Goal: Transaction & Acquisition: Download file/media

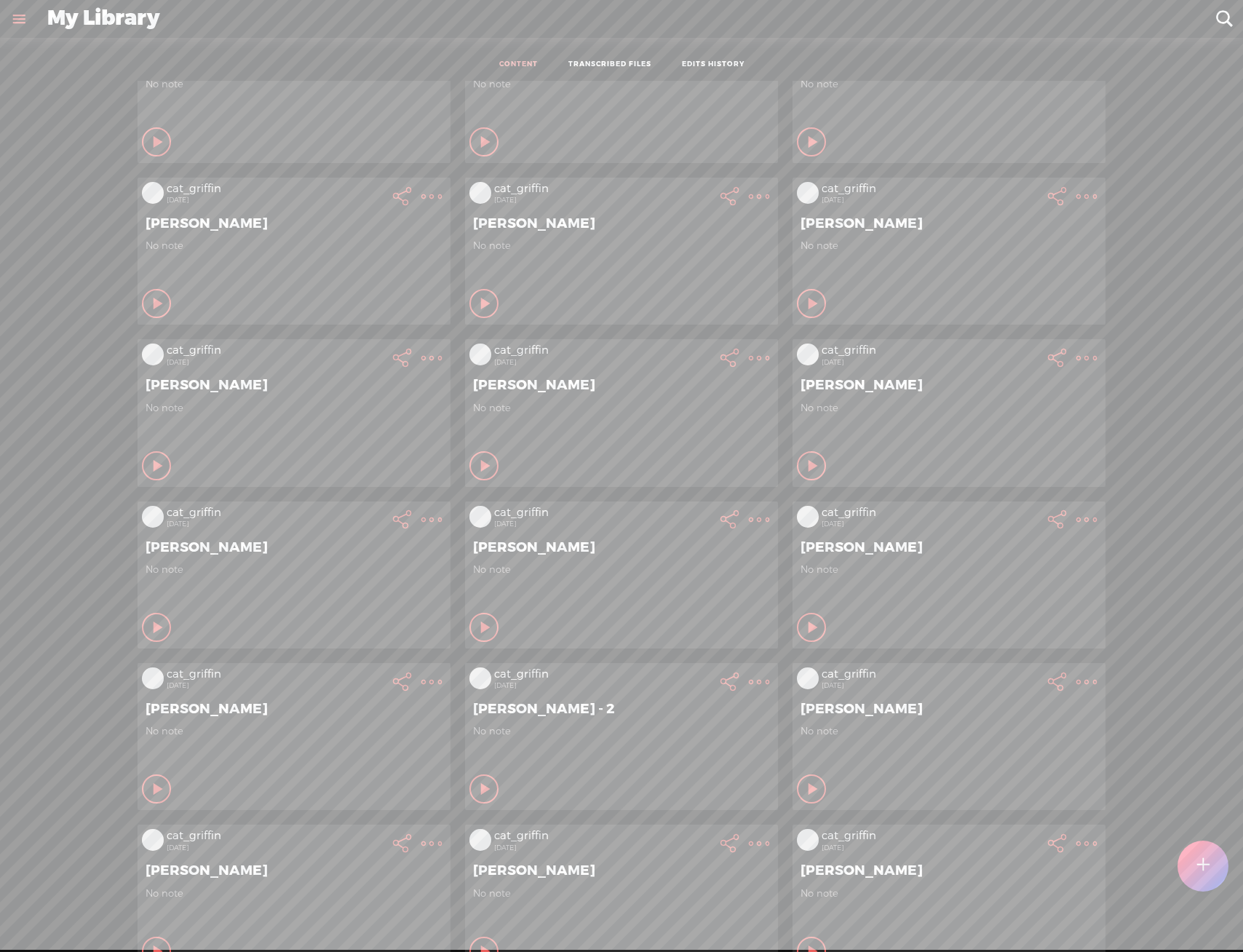
scroll to position [146, 0]
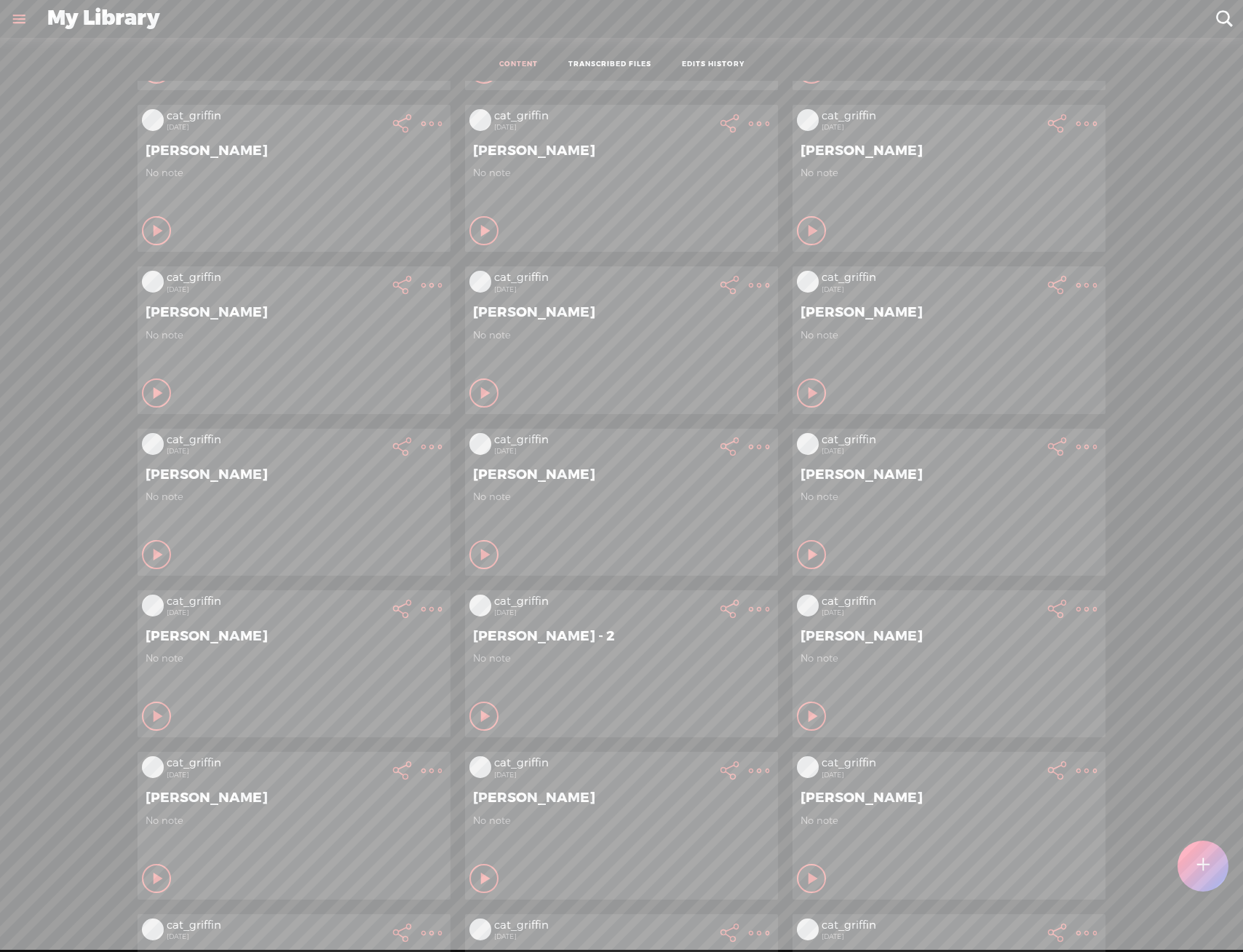
drag, startPoint x: 742, startPoint y: 787, endPoint x: 753, endPoint y: 773, distance: 17.8
click at [742, 787] on div "[PERSON_NAME]" at bounding box center [622, 798] width 304 height 24
click at [700, 909] on link "Download Audio" at bounding box center [670, 919] width 164 height 33
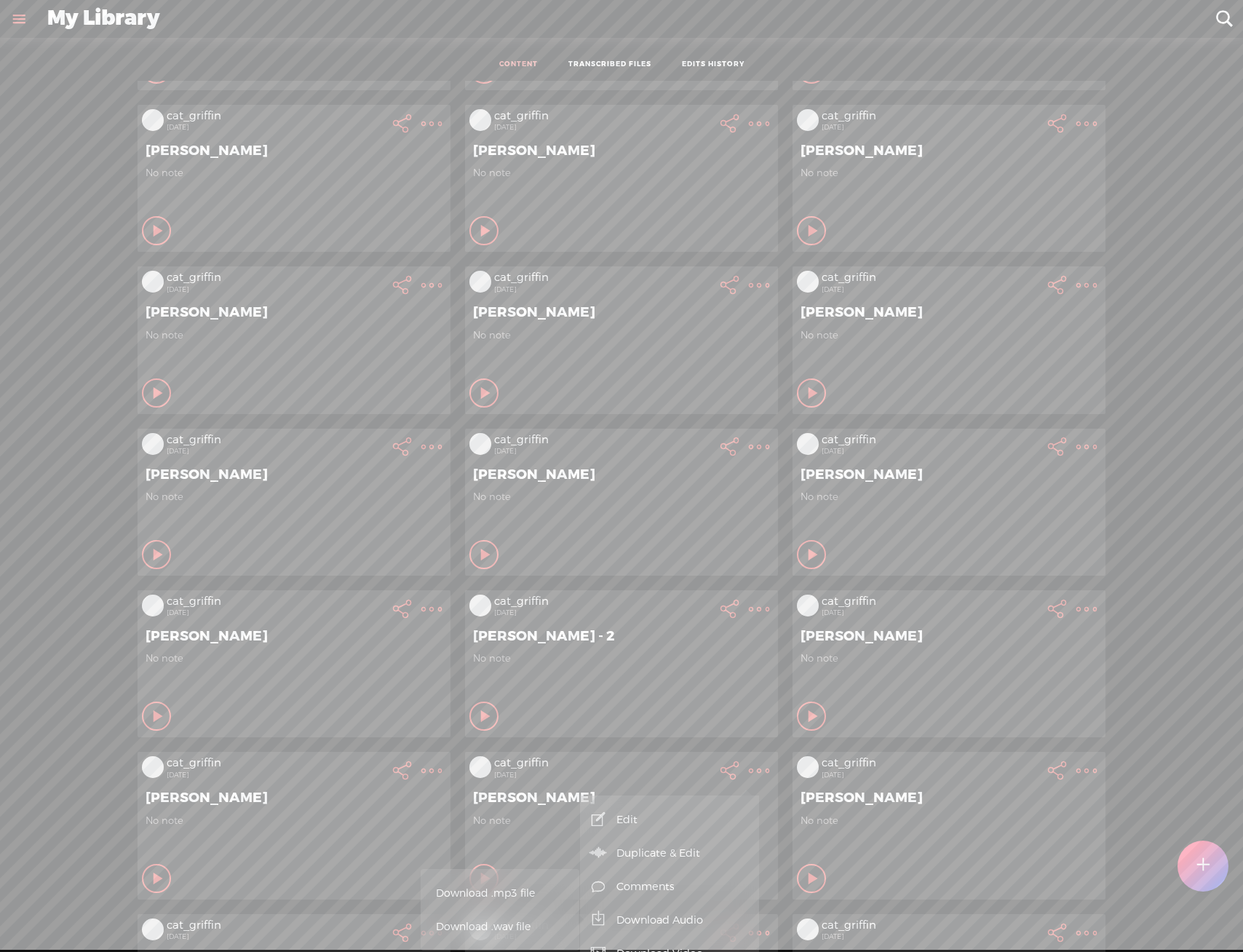
click at [540, 895] on span "Download .mp3 file" at bounding box center [500, 893] width 128 height 33
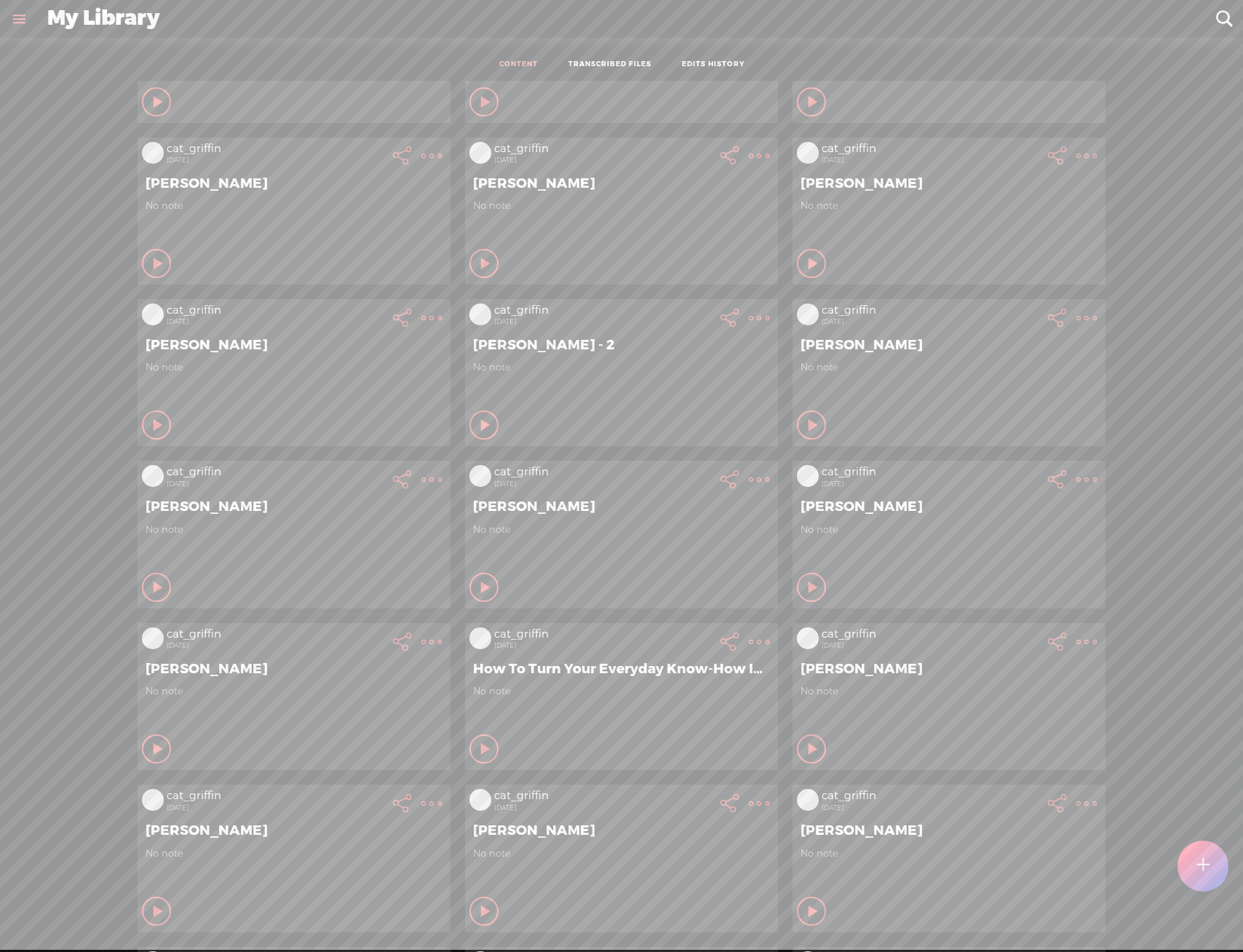
scroll to position [946, 0]
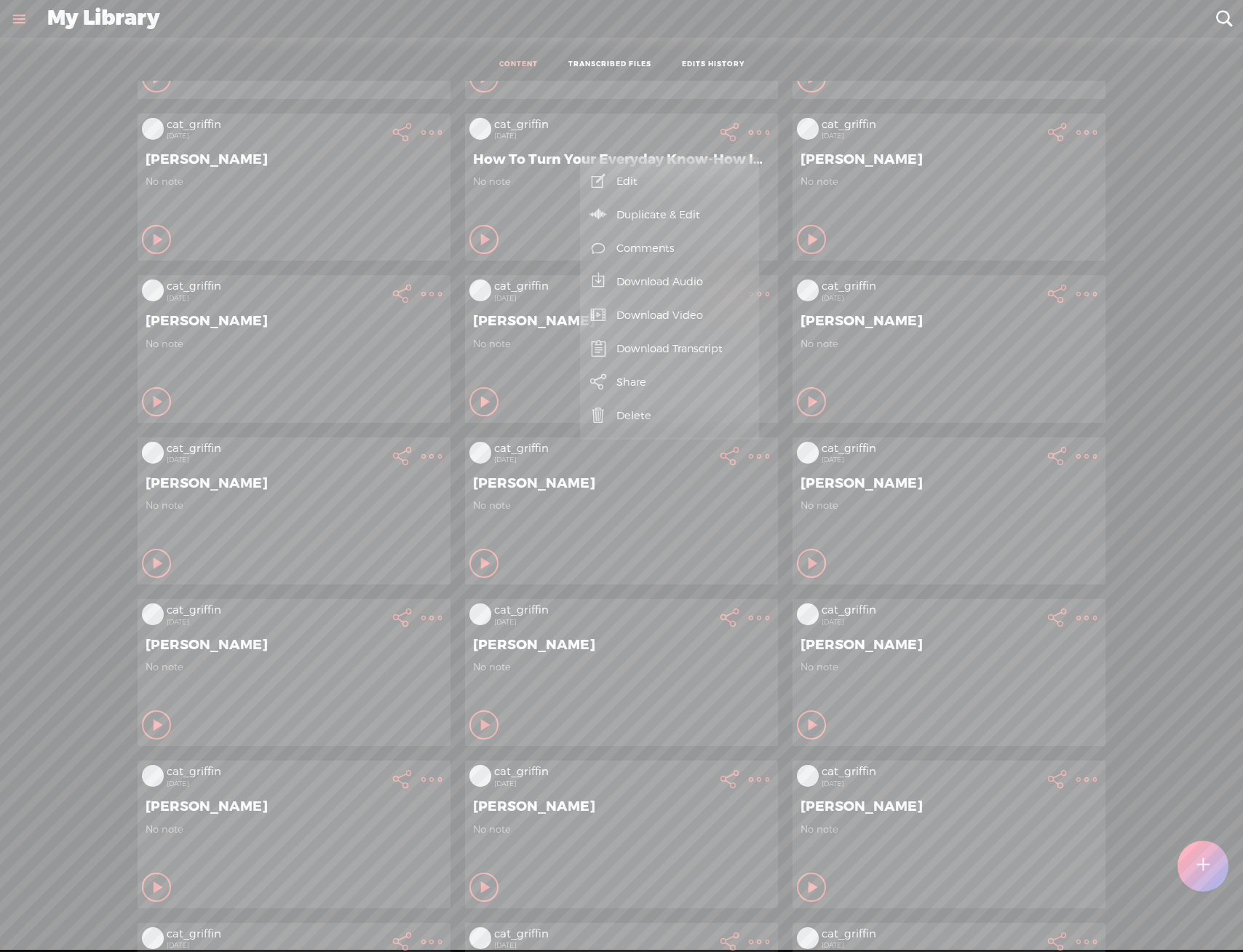
click at [699, 273] on link "Download Audio" at bounding box center [670, 281] width 164 height 33
click at [550, 267] on span "Download .mp3 file" at bounding box center [500, 265] width 128 height 33
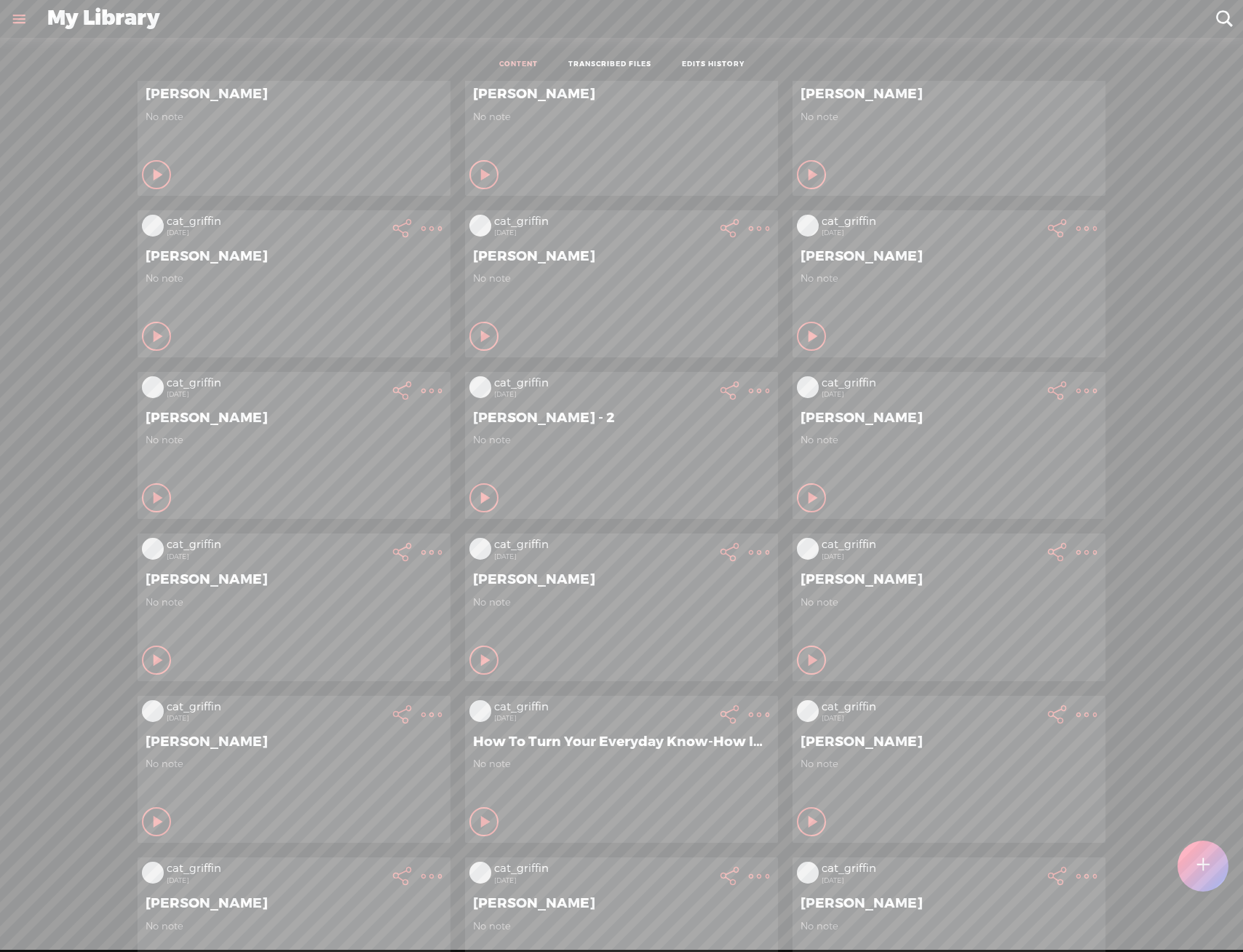
scroll to position [437, 0]
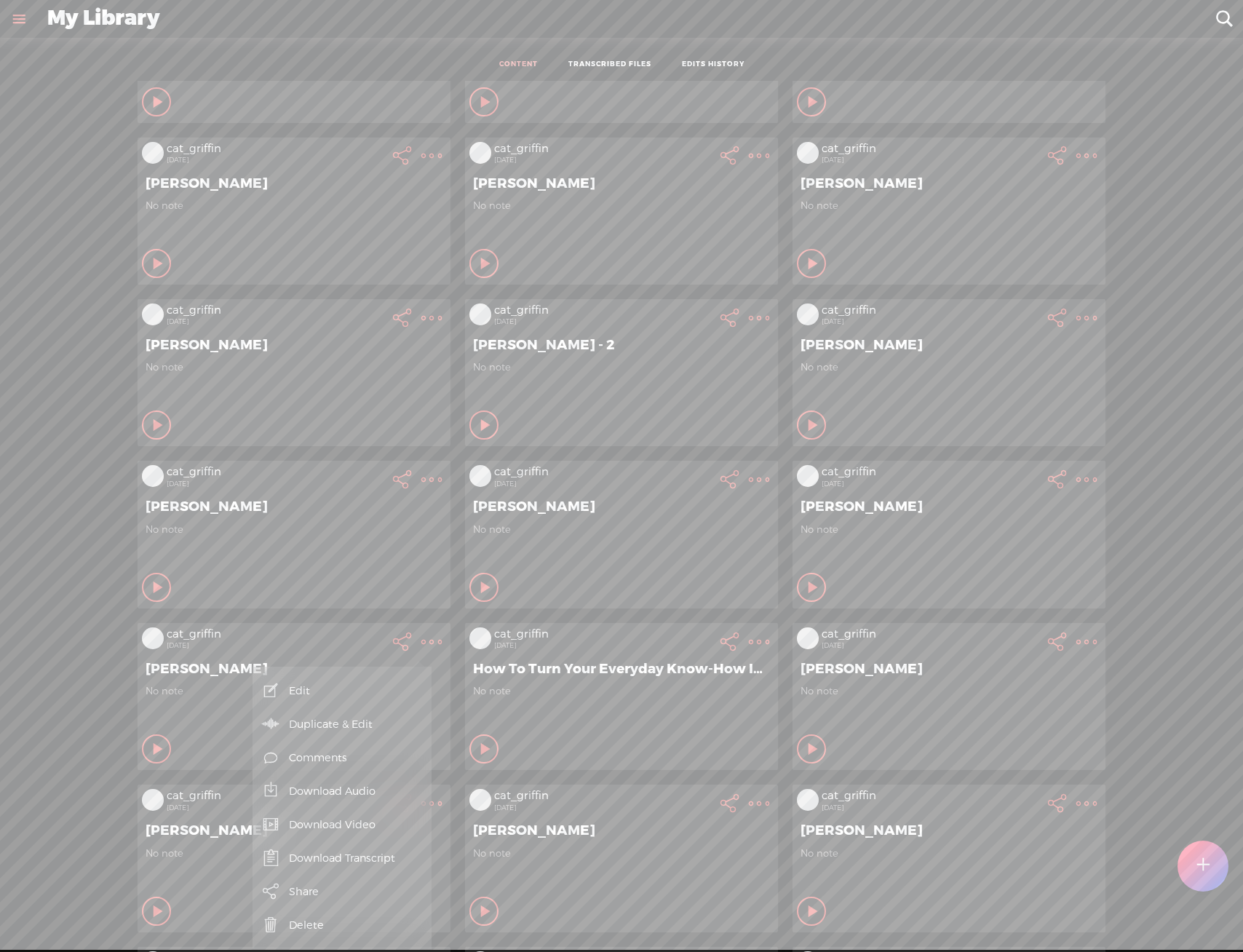
click at [383, 791] on link "Download Audio" at bounding box center [342, 791] width 164 height 33
click at [154, 771] on span "Download .mp3 file" at bounding box center [172, 775] width 128 height 33
